Goal: Information Seeking & Learning: Learn about a topic

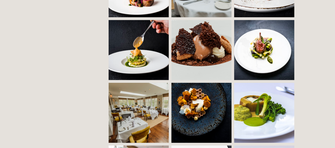
scroll to position [431, 0]
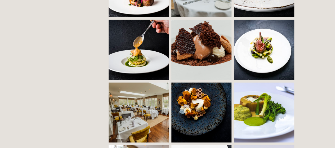
click at [129, 99] on img at bounding box center [153, 112] width 90 height 60
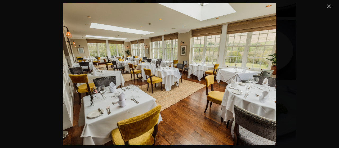
click at [330, 9] on link "Close" at bounding box center [328, 6] width 6 height 6
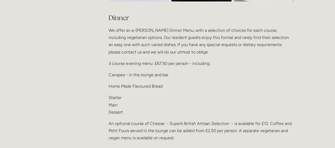
scroll to position [636, 0]
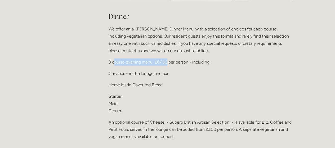
drag, startPoint x: 114, startPoint y: 56, endPoint x: 166, endPoint y: 53, distance: 51.7
click at [166, 58] on p "3 course evening menu: £67.50 per person - including:" at bounding box center [200, 61] width 185 height 7
click at [194, 82] on div "Dinner We offer an a-[PERSON_NAME] Dinner Menu, with a selection of choices for…" at bounding box center [200, 107] width 185 height 190
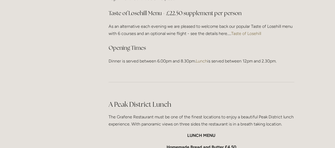
scroll to position [774, 0]
drag, startPoint x: 159, startPoint y: 55, endPoint x: 194, endPoint y: 53, distance: 34.7
click at [194, 57] on p "Dinner is served between 6.00pm and 8.30pm. Lunch is served between 12pm and 2.…" at bounding box center [200, 60] width 185 height 7
click at [81, 80] on main "Restaurant Restaurant Book Dining [DATE] Lunch Menu Afternoon Tea Hotel Residen…" at bounding box center [168, 119] width 270 height 1594
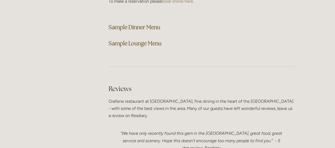
scroll to position [1415, 0]
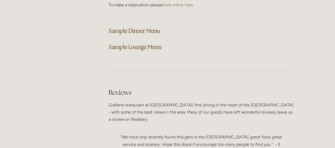
click at [153, 27] on strong "Sample Dinner Menu" at bounding box center [134, 30] width 52 height 7
